Goal: Task Accomplishment & Management: Manage account settings

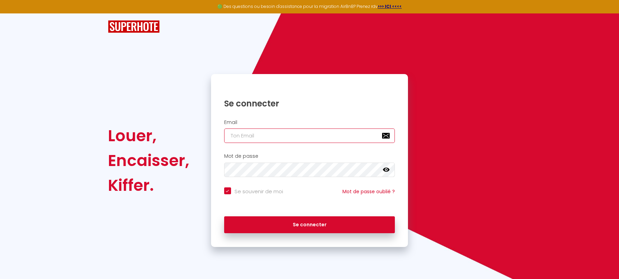
click at [265, 137] on input "email" at bounding box center [309, 136] width 171 height 14
type input "a"
checkbox input "true"
type input "ar"
checkbox input "true"
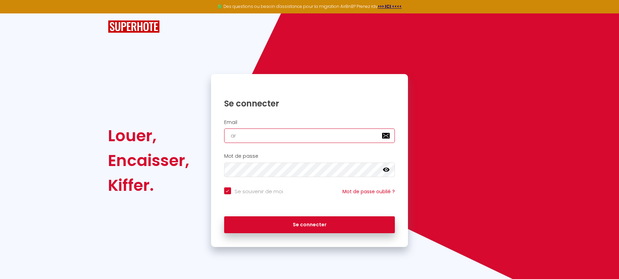
type input "arl"
checkbox input "true"
type input "arle"
checkbox input "true"
type input "[PERSON_NAME]"
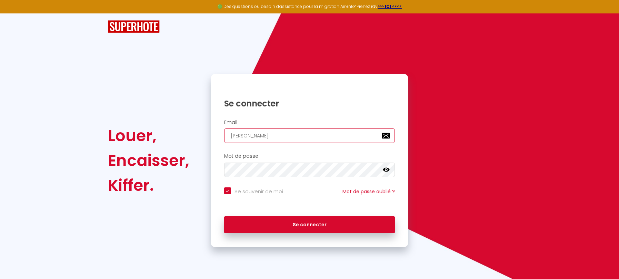
checkbox input "true"
type input "[PERSON_NAME]."
checkbox input "true"
type input "[PERSON_NAME].l"
checkbox input "true"
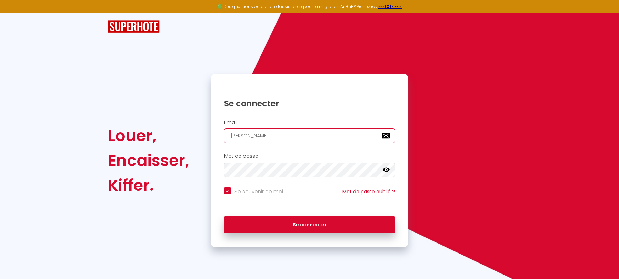
type input "[PERSON_NAME].lo"
checkbox input "true"
type input "[PERSON_NAME].loc"
checkbox input "true"
type input "[PERSON_NAME].loca"
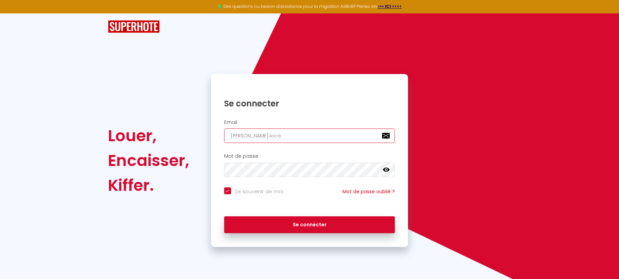
checkbox input "true"
type input "[PERSON_NAME].locat"
checkbox input "true"
type input "[PERSON_NAME].[PERSON_NAME]"
checkbox input "true"
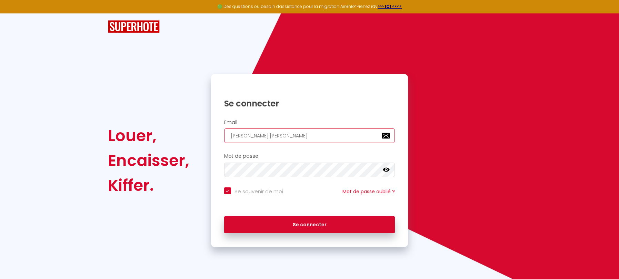
type input "[PERSON_NAME].locatio"
checkbox input "true"
type input "[PERSON_NAME].location"
checkbox input "true"
type input "[PERSON_NAME].location@"
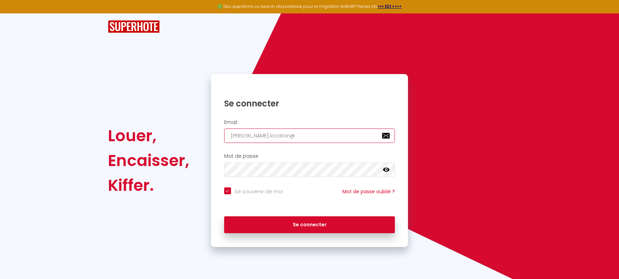
checkbox input "true"
type input "[PERSON_NAME].location@g"
checkbox input "true"
type input "[PERSON_NAME].location@gm"
checkbox input "true"
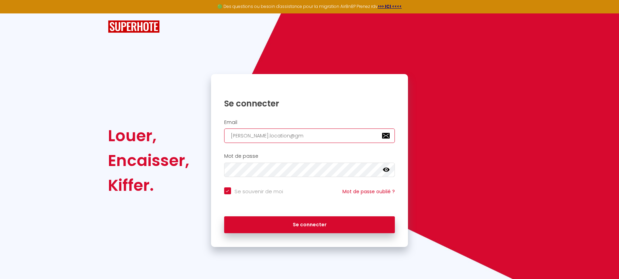
type input "[PERSON_NAME].location@gma"
checkbox input "true"
type input "[PERSON_NAME].location@gmai"
checkbox input "true"
type input "[PERSON_NAME][EMAIL_ADDRESS]"
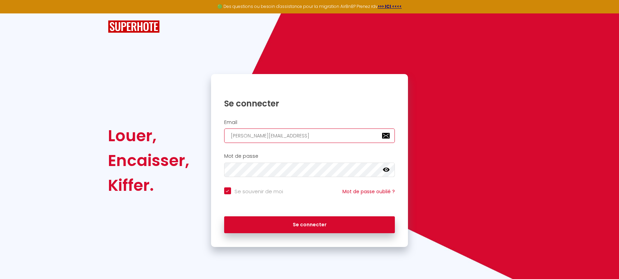
checkbox input "true"
type input "[PERSON_NAME][EMAIL_ADDRESS]."
checkbox input "true"
type input "[PERSON_NAME].location@gmail.c"
checkbox input "true"
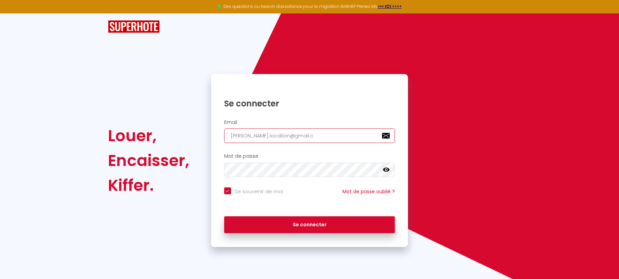
type input "[PERSON_NAME][EMAIL_ADDRESS][DOMAIN_NAME]"
checkbox input "true"
type input "[PERSON_NAME][EMAIL_ADDRESS][DOMAIN_NAME]"
checkbox input "true"
type input "[PERSON_NAME][EMAIL_ADDRESS][DOMAIN_NAME]"
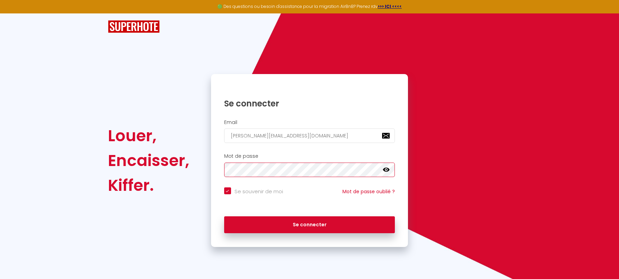
click at [224, 217] on button "Se connecter" at bounding box center [309, 225] width 171 height 17
checkbox input "true"
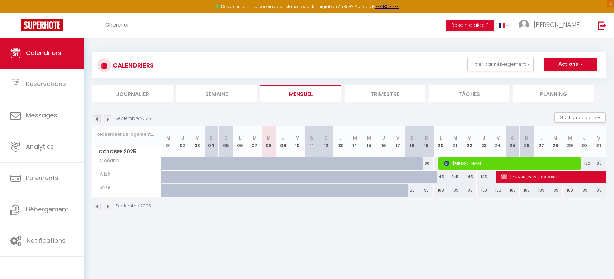
click at [460, 221] on div "CALENDRIERS Filtrer par hébergement Lézarlet Plage [PERSON_NAME] Alizé Brise Ef…" at bounding box center [349, 132] width 530 height 189
click at [317, 40] on div "CALENDRIERS Filtrer par hébergement Lézarlet Plage [PERSON_NAME] Alizé Brise Ef…" at bounding box center [349, 132] width 530 height 189
click at [570, 23] on span "[PERSON_NAME]" at bounding box center [557, 24] width 48 height 9
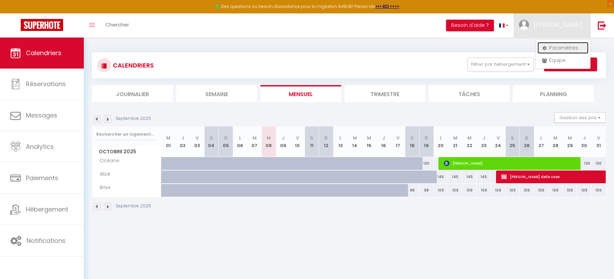
click at [560, 48] on link "Paramètres" at bounding box center [562, 48] width 51 height 12
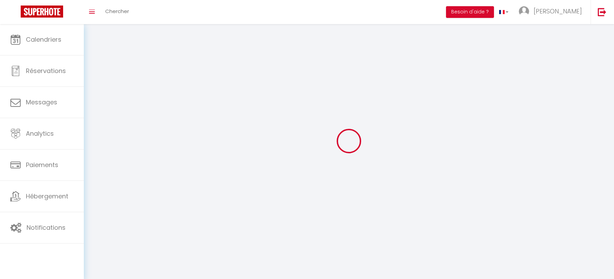
type input "[PERSON_NAME]"
type input "RAMAEL"
type input "0696859654"
type input "370 Impasse la Maugée"
type input "97232"
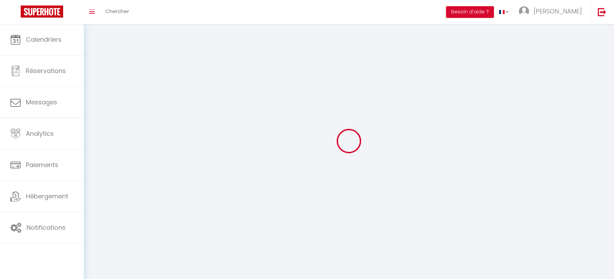
type input "Le Lamentin"
type input "frUZ5xLT0iwPRuSjn38SnVSlX"
type input "K3SZ24J2OEQQm6lrQic9TOtmy"
select select "28"
type input "frUZ5xLT0iwPRuSjn38SnVSlX"
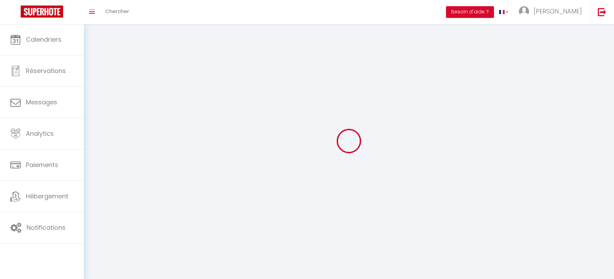
type input "K3SZ24J2OEQQm6lrQic9TOtmy"
type input "[URL][DOMAIN_NAME]"
select select "fr"
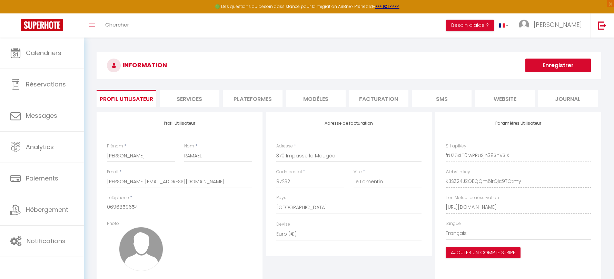
scroll to position [34, 0]
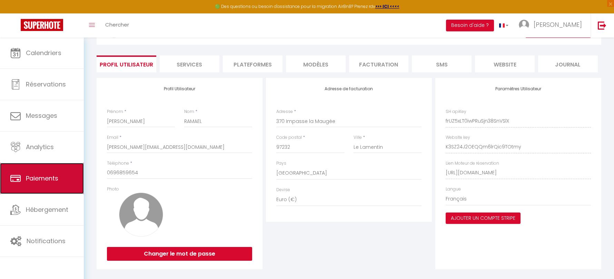
click at [52, 177] on span "Paiements" at bounding box center [42, 178] width 32 height 9
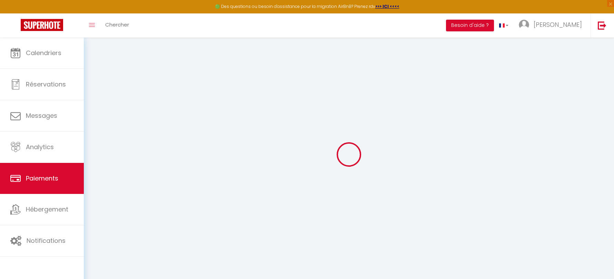
select select "2"
select select "0"
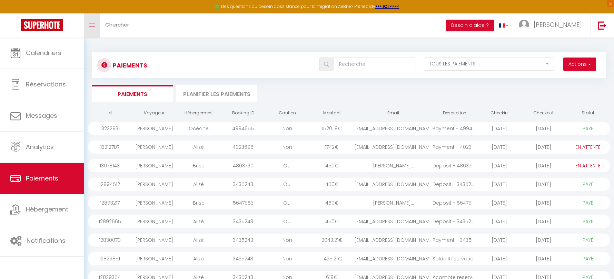
click at [92, 26] on icon "Toggle menubar" at bounding box center [92, 25] width 6 height 4
click at [93, 21] on link "Toggle menubar" at bounding box center [92, 25] width 16 height 24
click at [95, 23] on link "Toggle menubar" at bounding box center [92, 25] width 16 height 24
click at [446, 65] on select "EN ATTENTE PAYÉ TOUS LES PAIEMENTS" at bounding box center [489, 64] width 130 height 13
click at [582, 60] on button "Actions" at bounding box center [579, 65] width 33 height 14
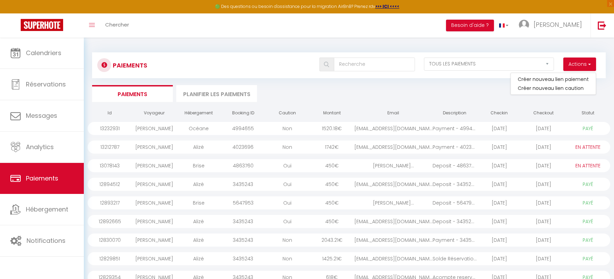
click at [462, 46] on div "Paiements Actions Créer nouveau [PERSON_NAME] Créer nouveau lien caution EN ATT…" at bounding box center [348, 192] width 513 height 292
click at [514, 26] on link at bounding box center [504, 25] width 20 height 24
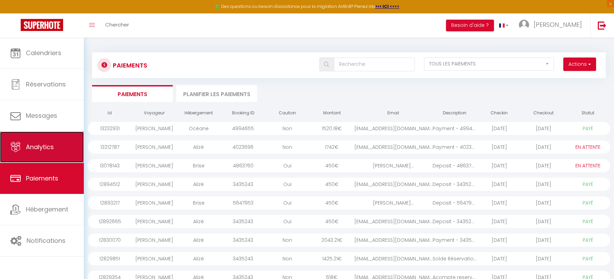
click at [44, 147] on span "Analytics" at bounding box center [40, 147] width 28 height 9
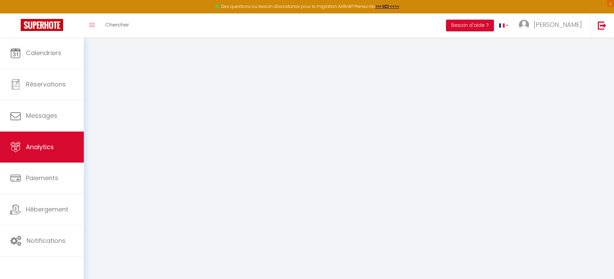
select select "2025"
select select "10"
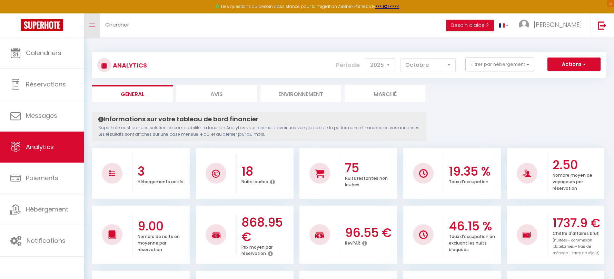
click at [92, 23] on icon "Toggle menubar" at bounding box center [92, 25] width 6 height 4
click at [572, 23] on span "[PERSON_NAME]" at bounding box center [557, 24] width 48 height 9
click at [491, 25] on button "Besoin d'aide ?" at bounding box center [470, 26] width 48 height 12
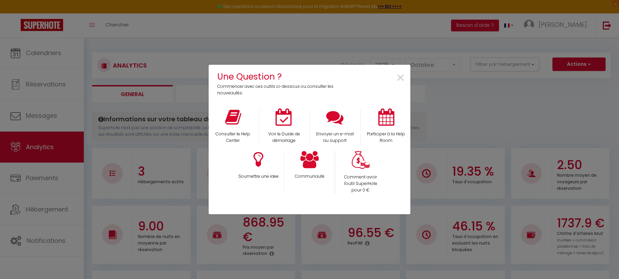
click at [370, 29] on div "Une Question ? Commencer avec ces outils ci-dessous ou consulter les nouveautés…" at bounding box center [310, 139] width 202 height 279
click at [343, 135] on p "Envoyer un e-mail au support" at bounding box center [335, 137] width 42 height 13
click at [400, 80] on span "×" at bounding box center [400, 78] width 9 height 22
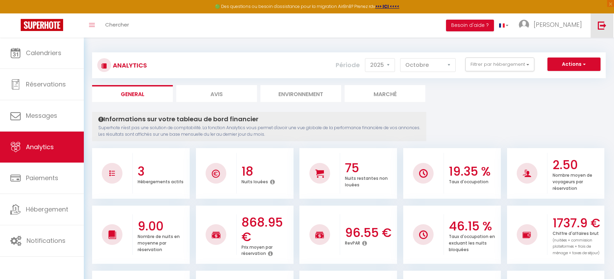
click at [602, 26] on img at bounding box center [601, 25] width 9 height 9
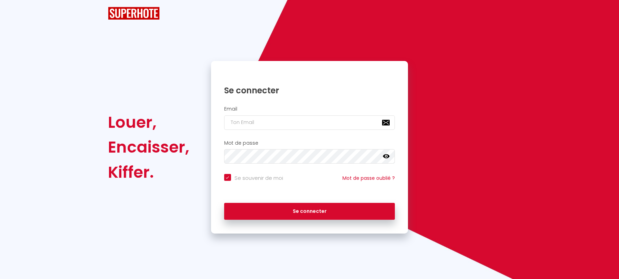
checkbox input "true"
